Goal: Information Seeking & Learning: Learn about a topic

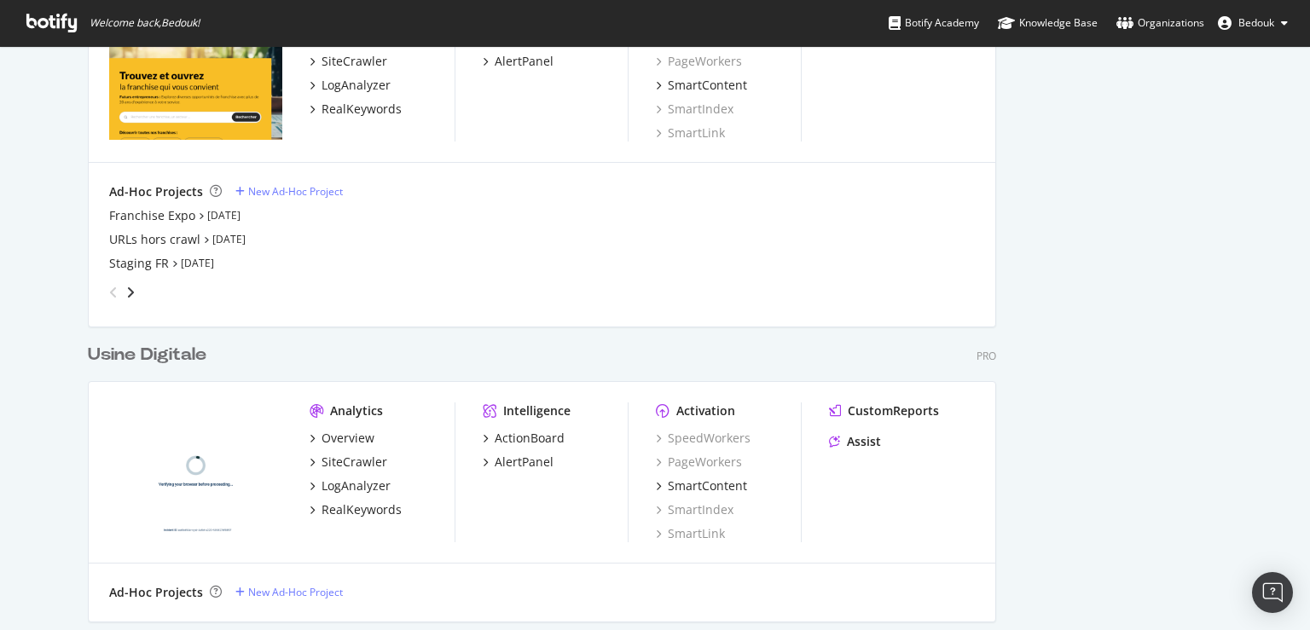
scroll to position [4175, 0]
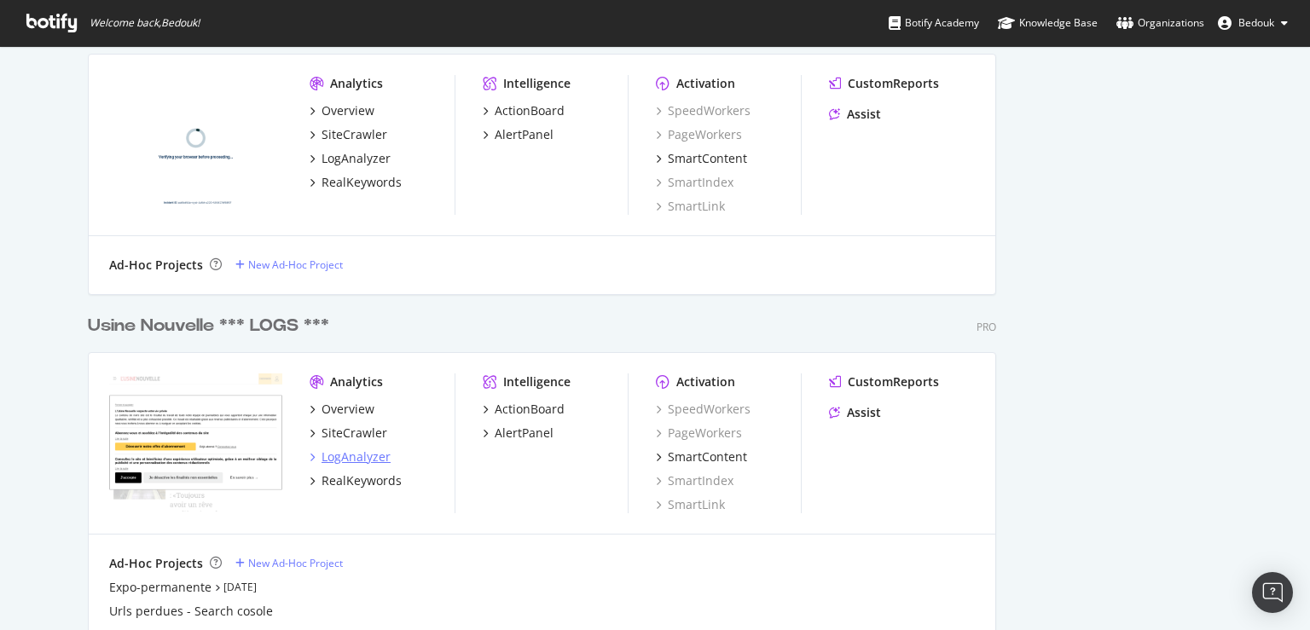
click at [322, 455] on div "LogAnalyzer" at bounding box center [356, 457] width 69 height 17
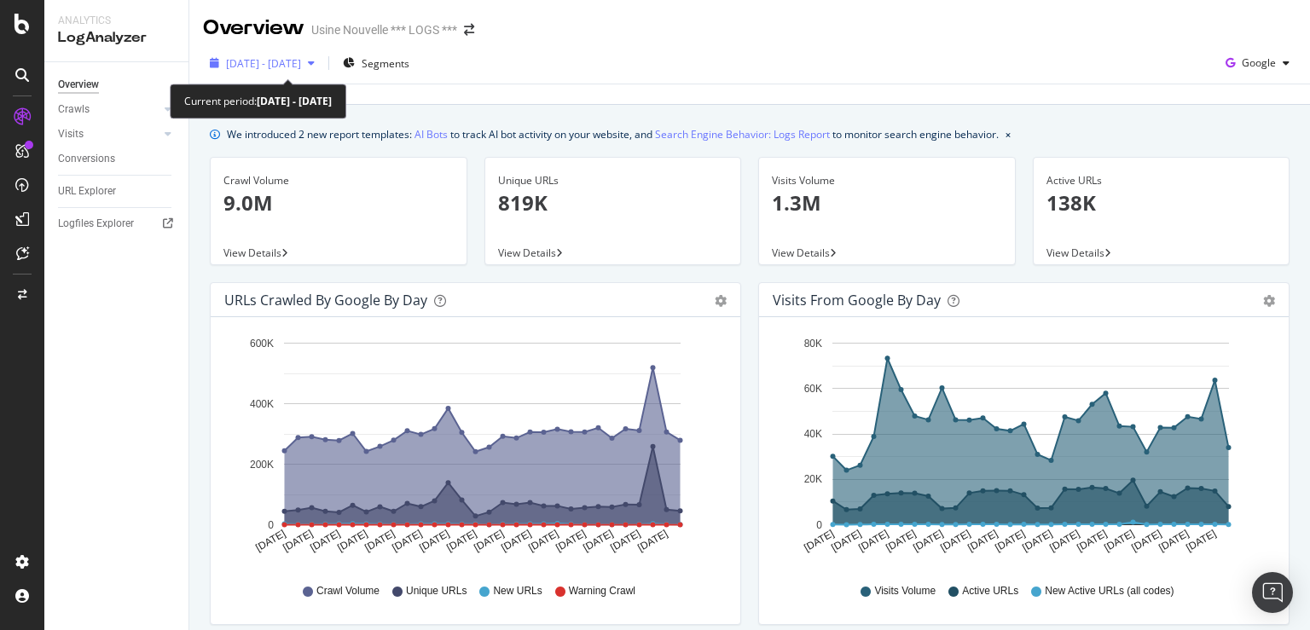
click at [315, 65] on icon "button" at bounding box center [311, 63] width 7 height 10
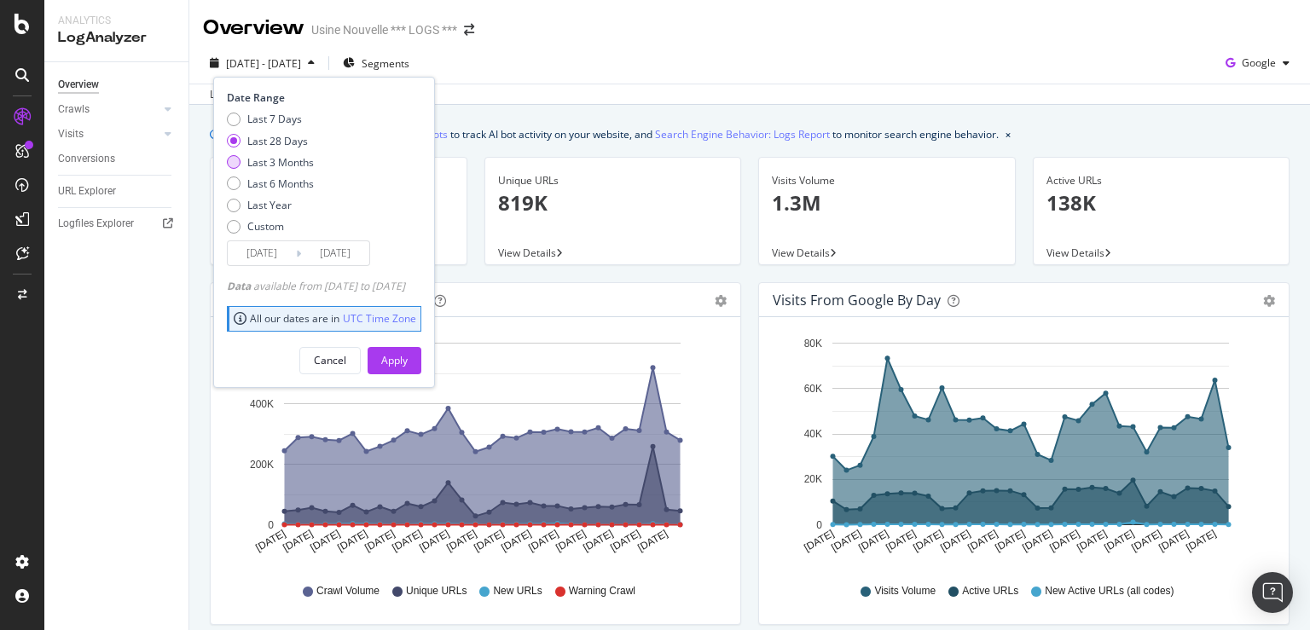
click at [299, 161] on div "Last 3 Months" at bounding box center [280, 162] width 67 height 14
type input "[DATE]"
click at [408, 362] on div "Apply" at bounding box center [394, 360] width 26 height 14
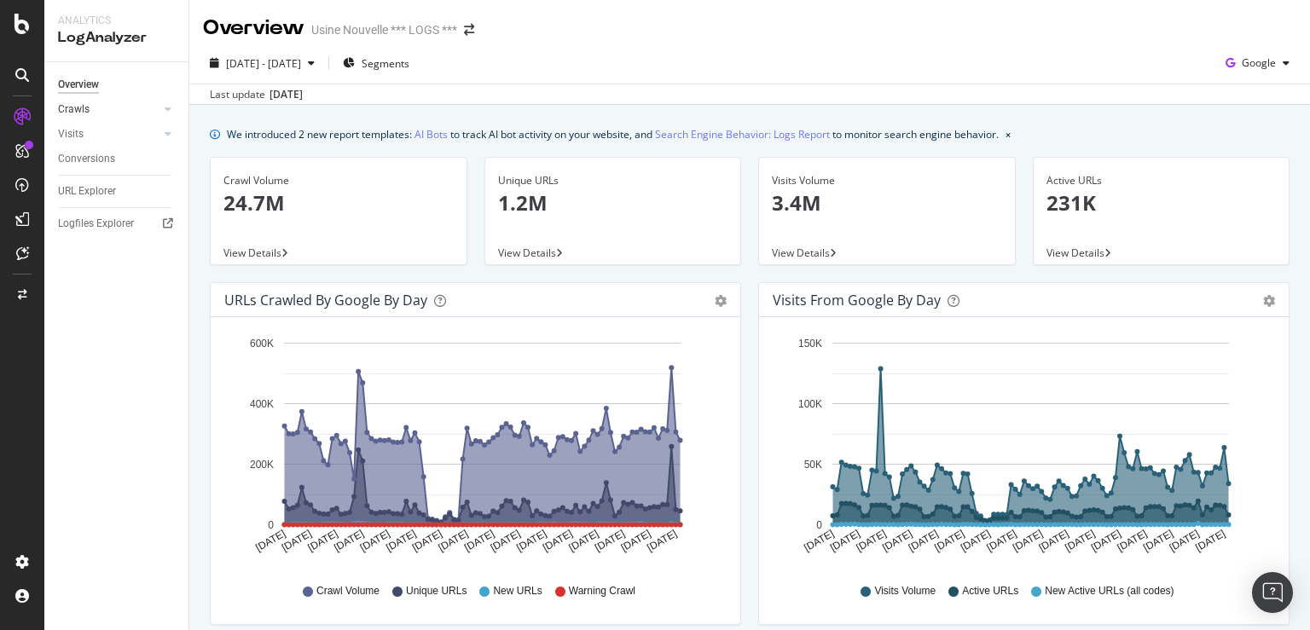
click at [103, 108] on link "Crawls" at bounding box center [108, 110] width 101 height 18
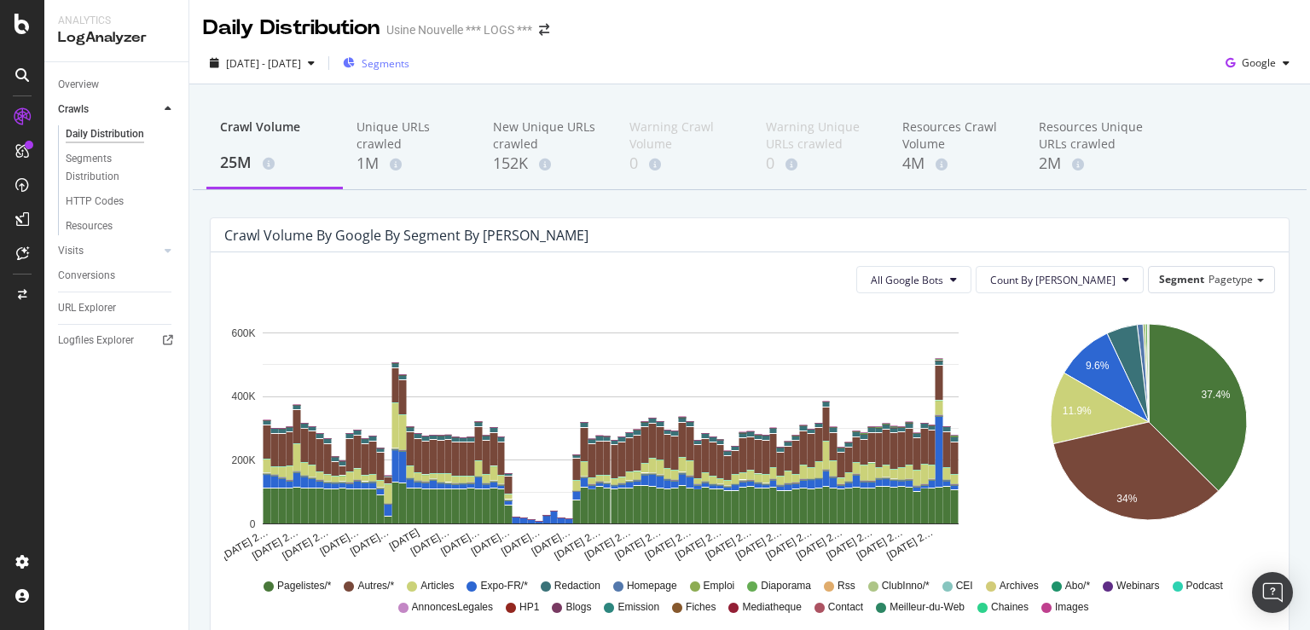
click at [409, 65] on span "Segments" at bounding box center [386, 63] width 48 height 14
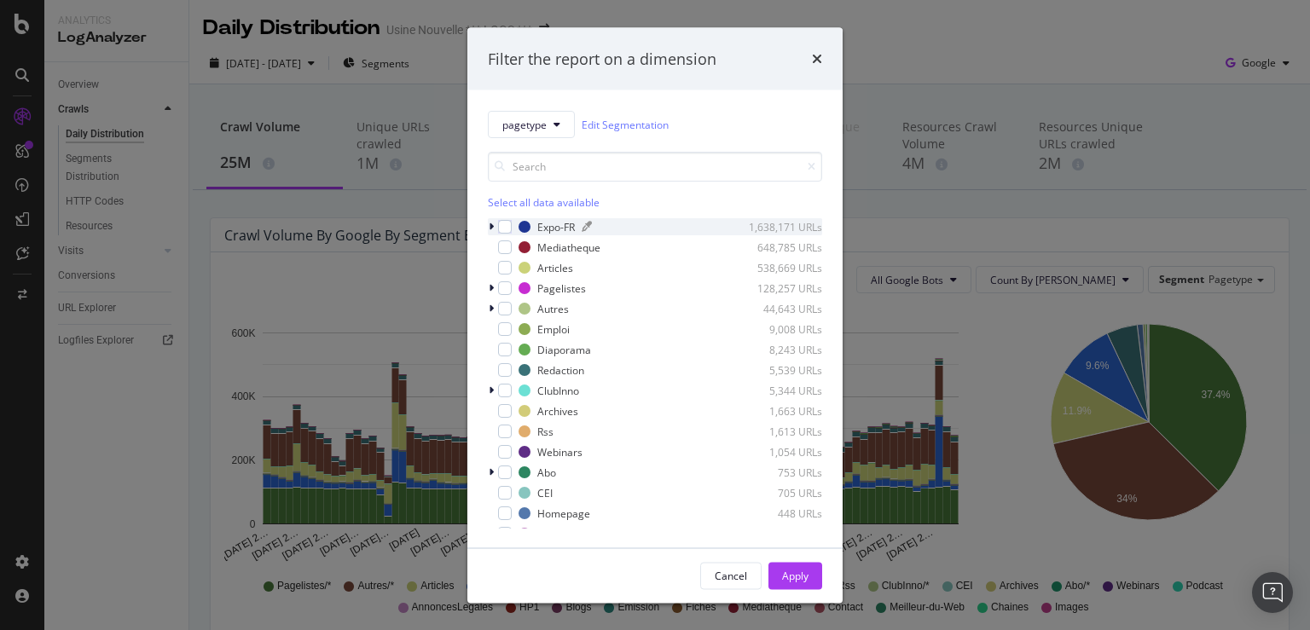
click at [550, 223] on div "Expo-FR" at bounding box center [556, 226] width 38 height 14
click at [511, 229] on div "modal" at bounding box center [505, 227] width 14 height 14
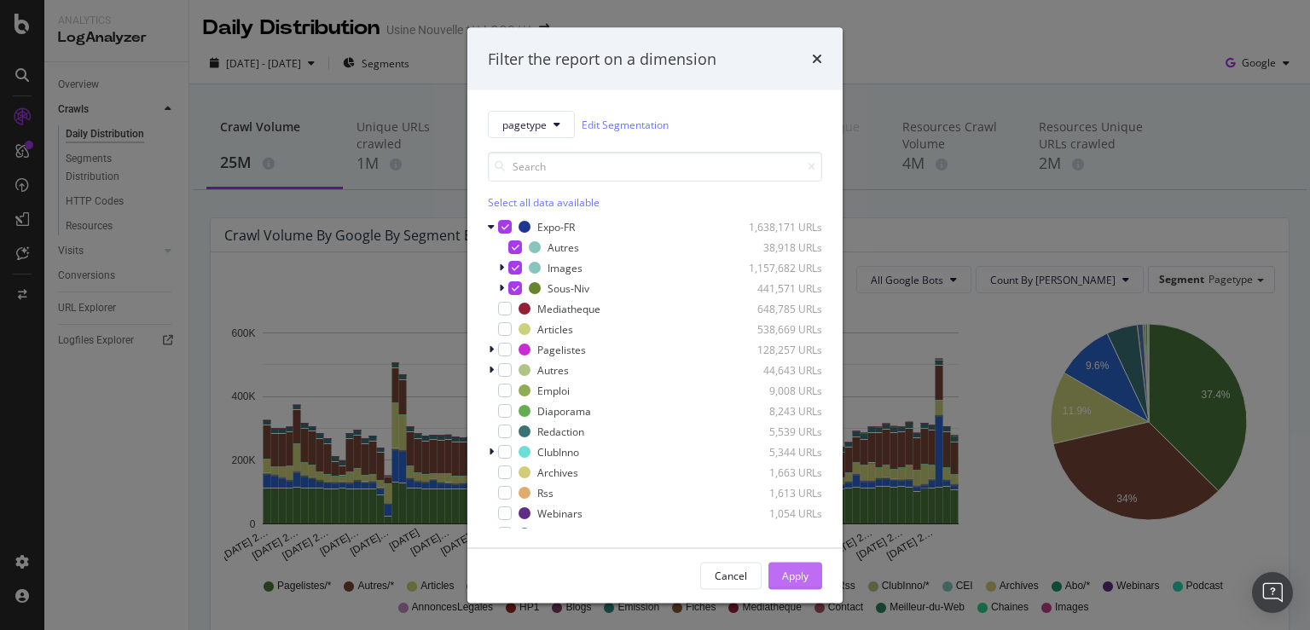
click at [790, 575] on div "Apply" at bounding box center [795, 575] width 26 height 14
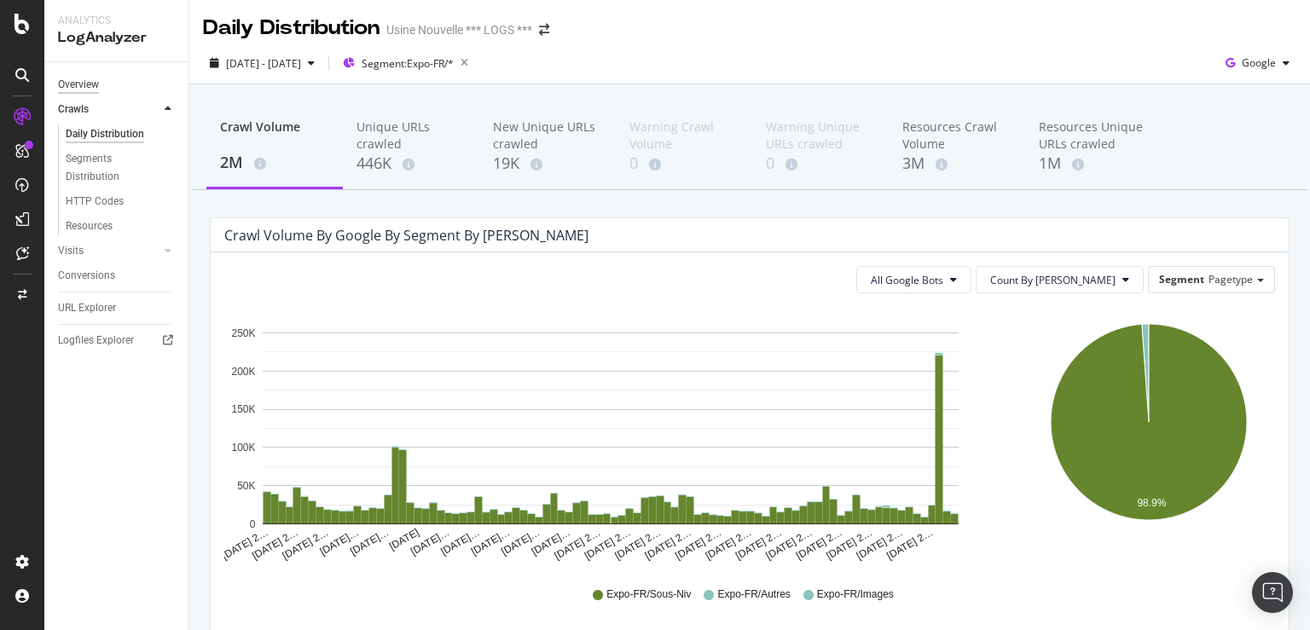
click at [79, 85] on div "Overview" at bounding box center [78, 85] width 41 height 18
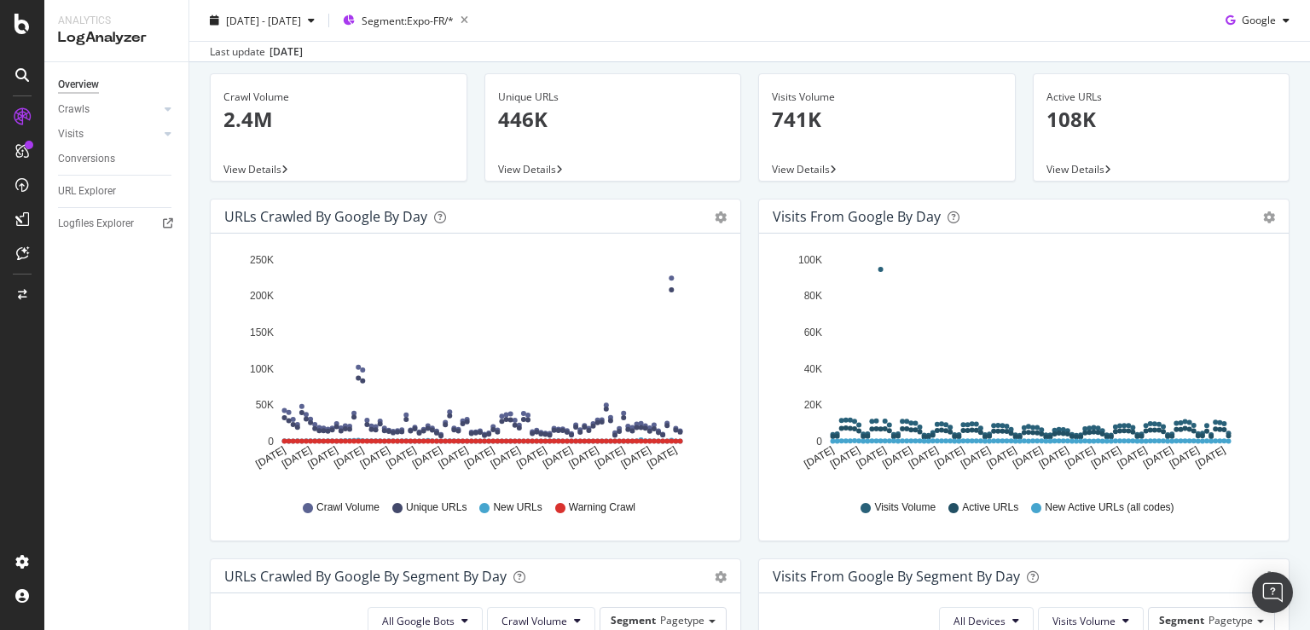
scroll to position [82, 0]
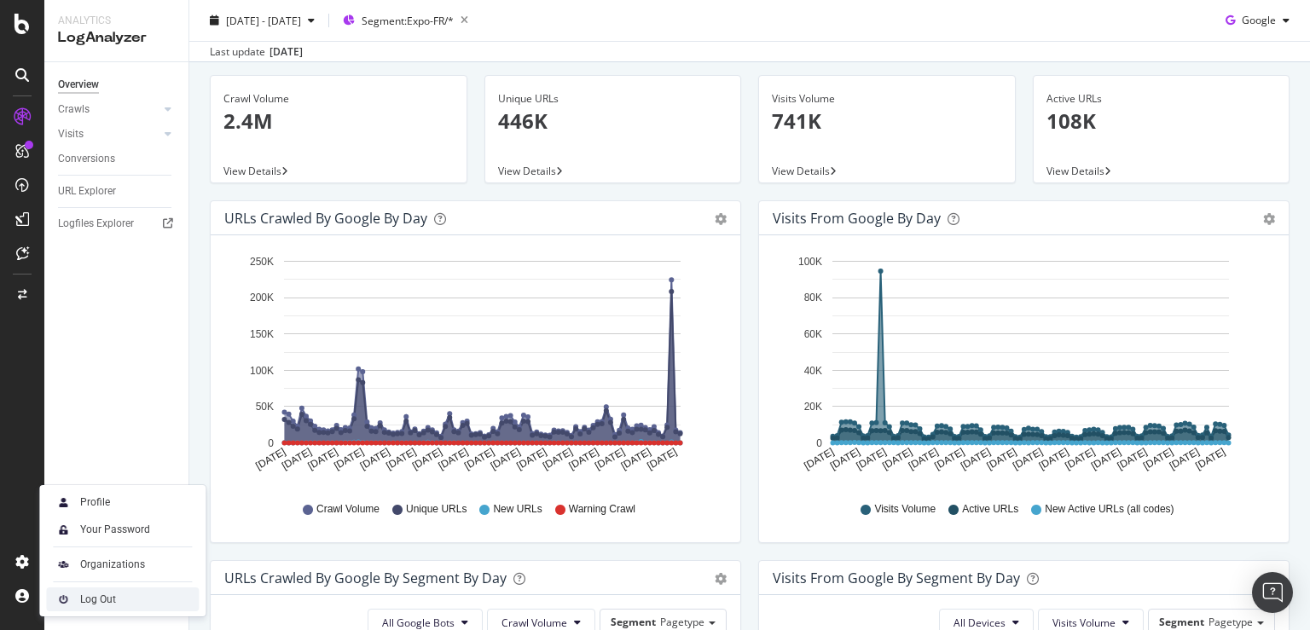
click at [117, 605] on div "Log Out" at bounding box center [122, 600] width 153 height 24
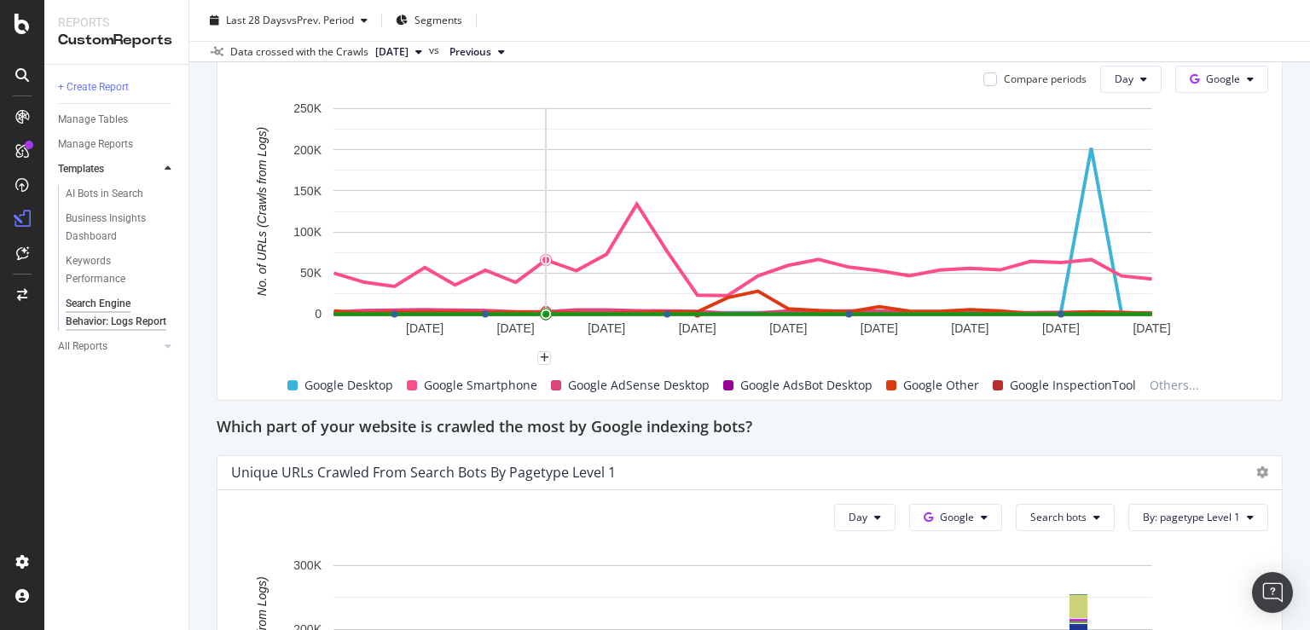
scroll to position [826, 0]
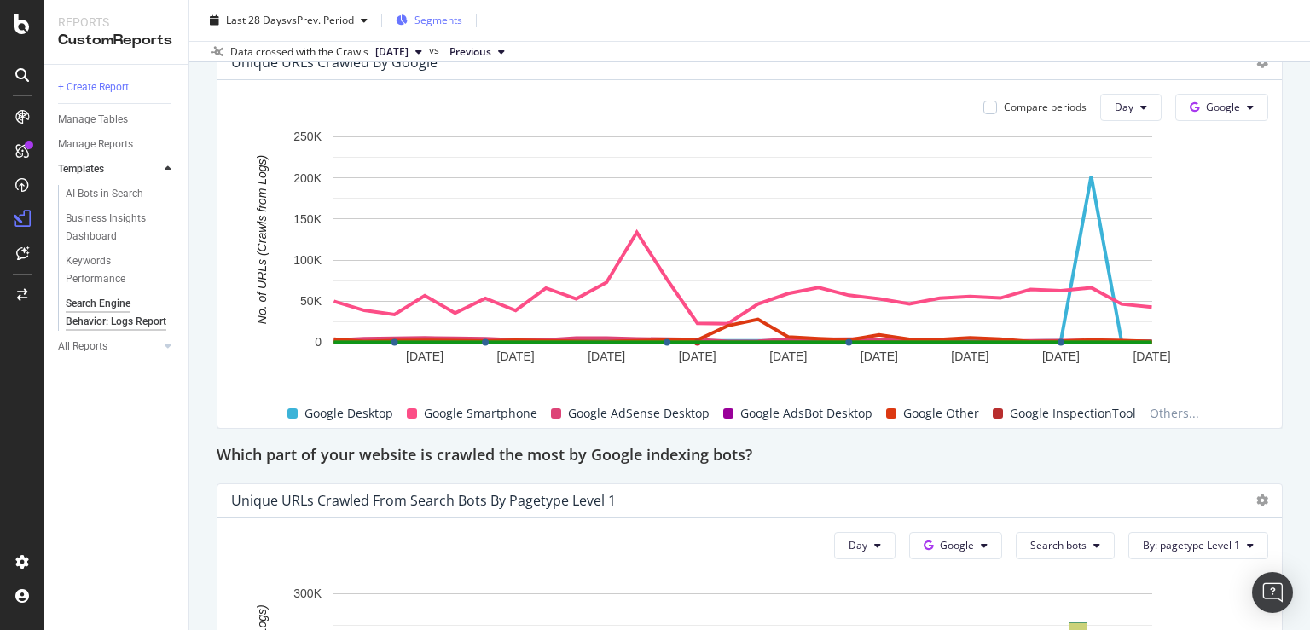
click at [445, 15] on span "Segments" at bounding box center [438, 20] width 48 height 14
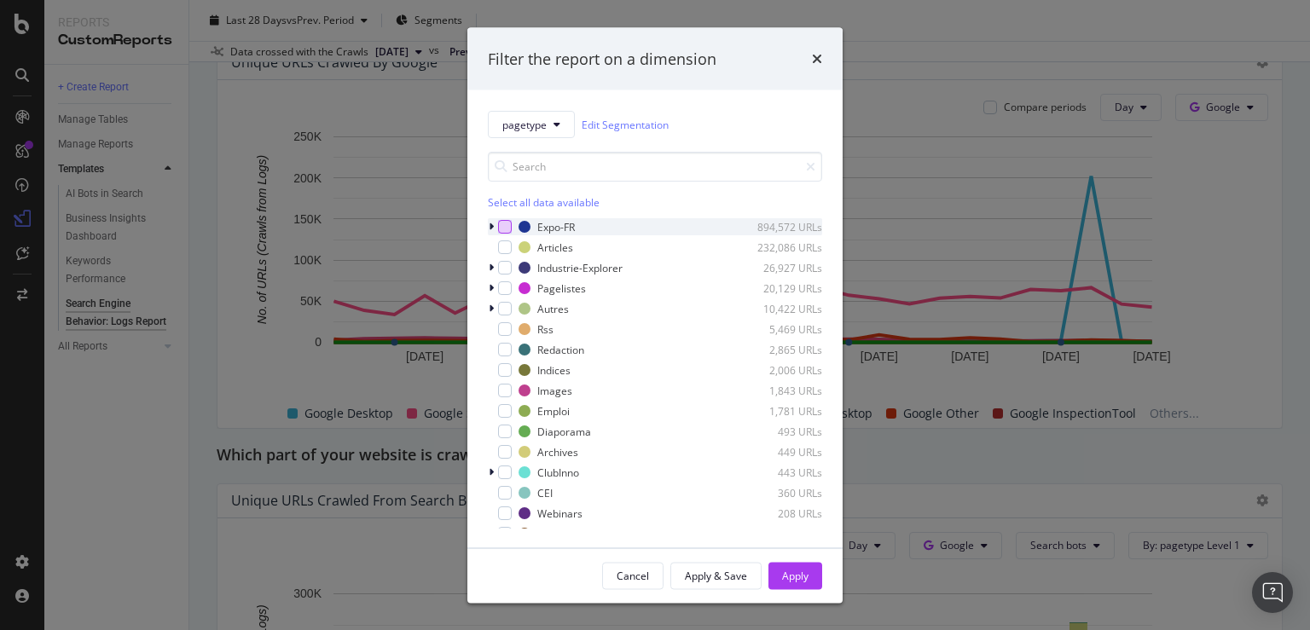
click at [511, 222] on div "modal" at bounding box center [505, 227] width 14 height 14
click at [807, 578] on div "Apply" at bounding box center [795, 575] width 26 height 14
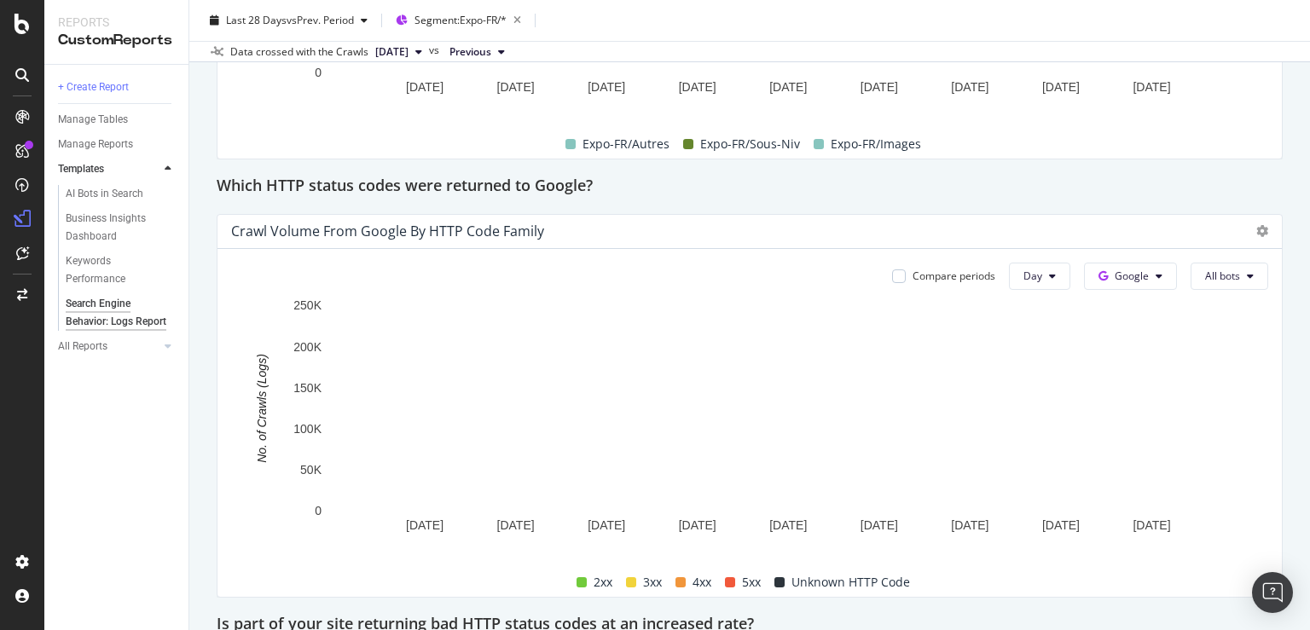
scroll to position [2299, 0]
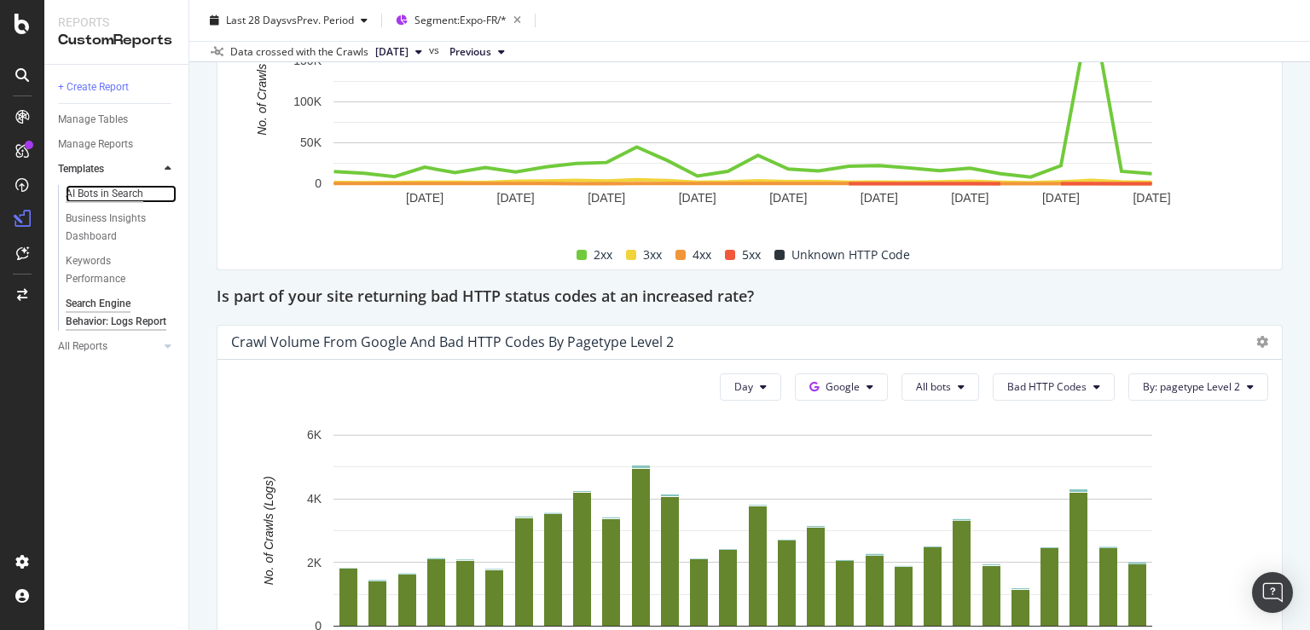
click at [101, 196] on div "AI Bots in Search" at bounding box center [105, 194] width 78 height 18
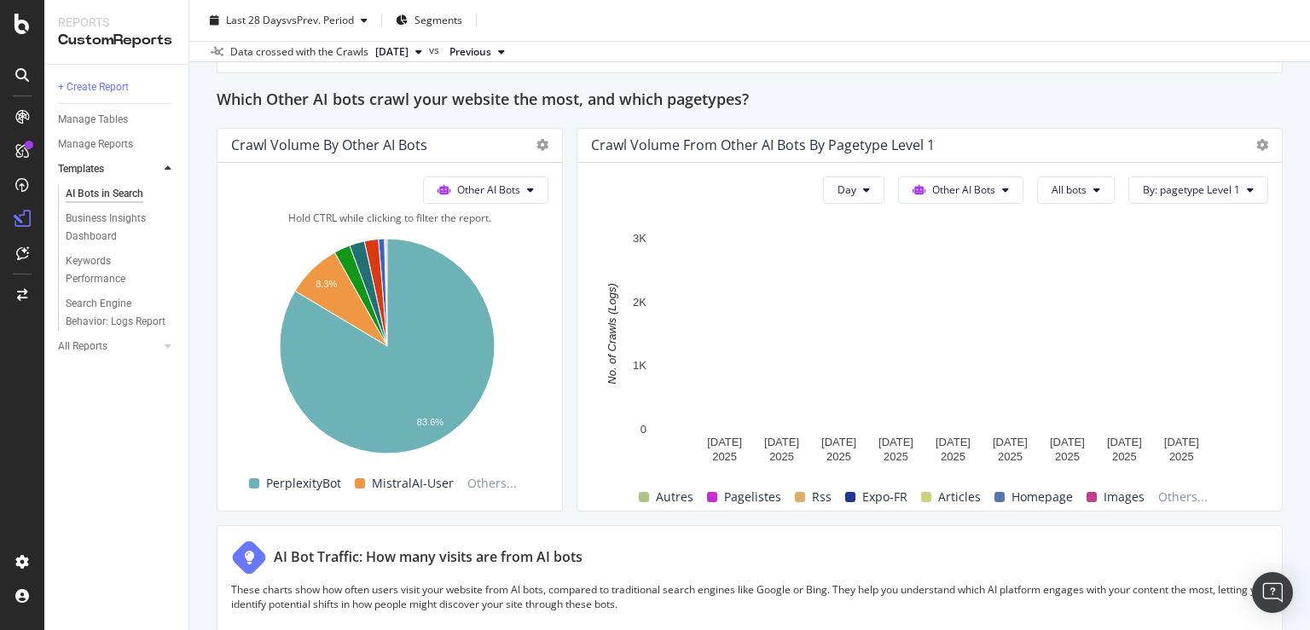
scroll to position [2538, 0]
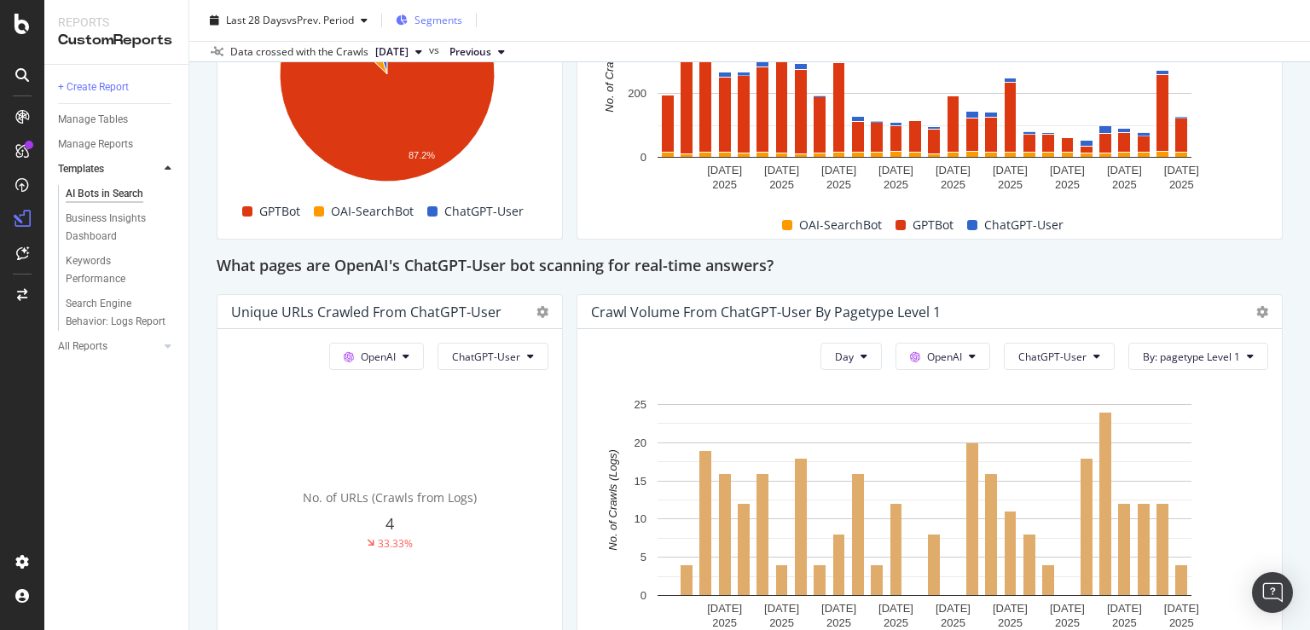
click at [434, 13] on div "Segments" at bounding box center [429, 21] width 67 height 26
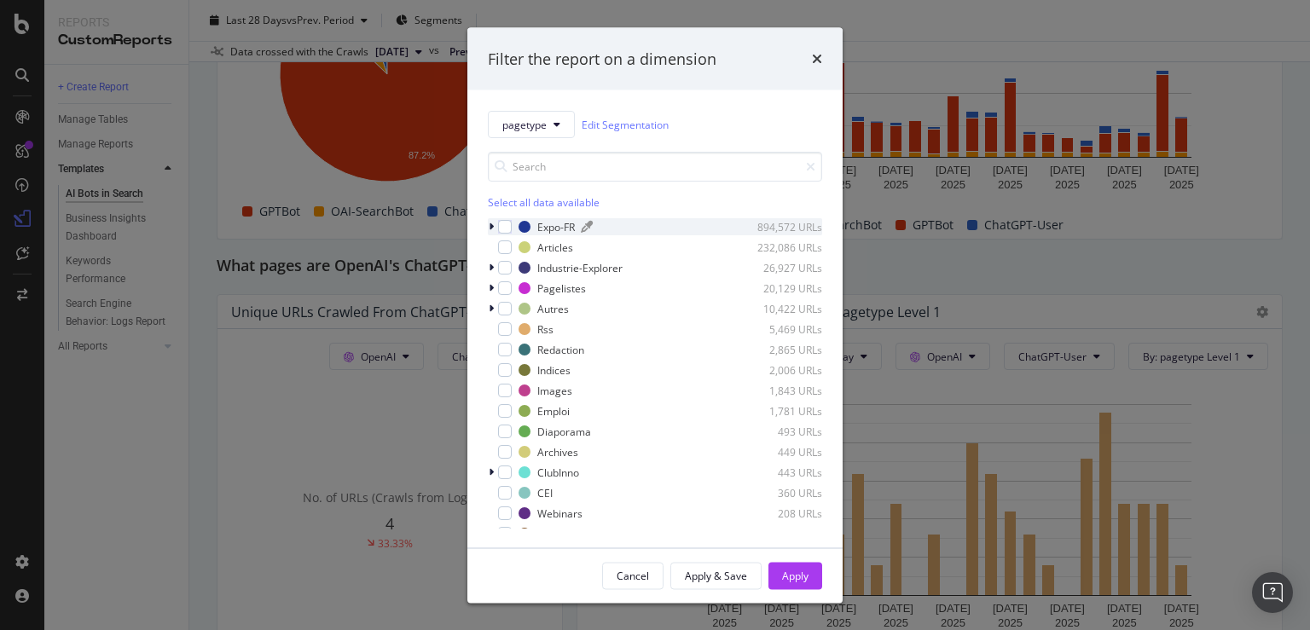
click at [561, 223] on div "Expo-FR" at bounding box center [556, 226] width 38 height 14
click at [504, 223] on div "modal" at bounding box center [505, 227] width 14 height 14
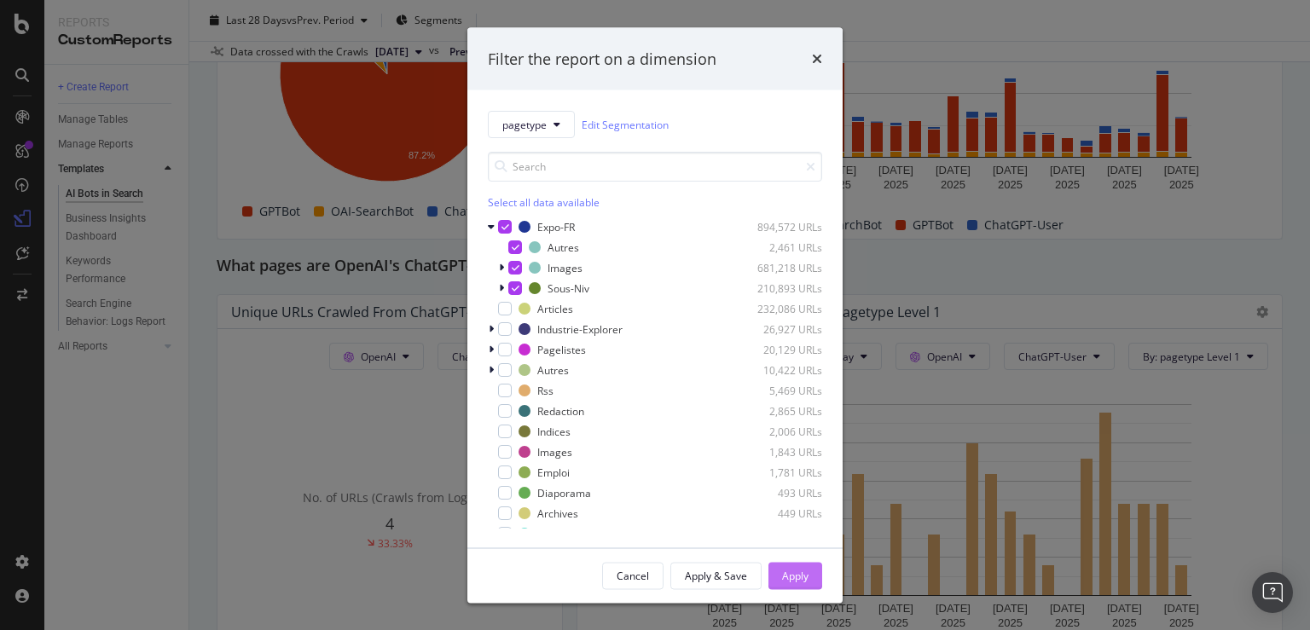
click at [807, 577] on div "Apply" at bounding box center [795, 575] width 26 height 14
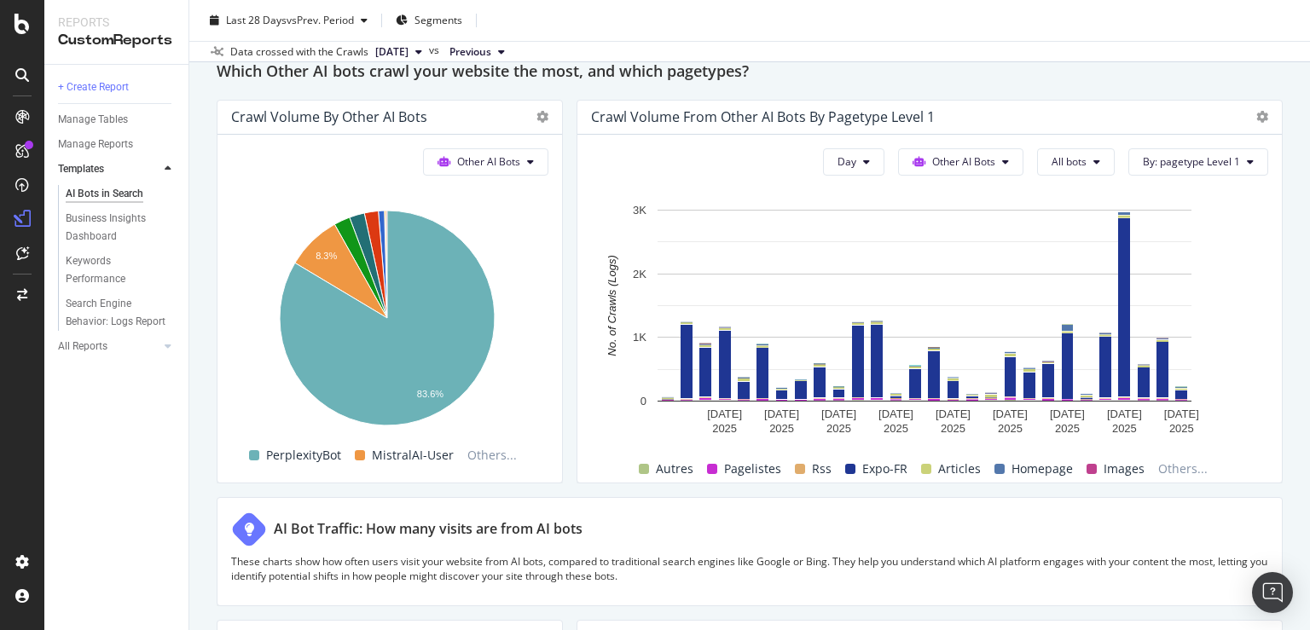
scroll to position [2480, 0]
